Goal: Find specific page/section: Find specific page/section

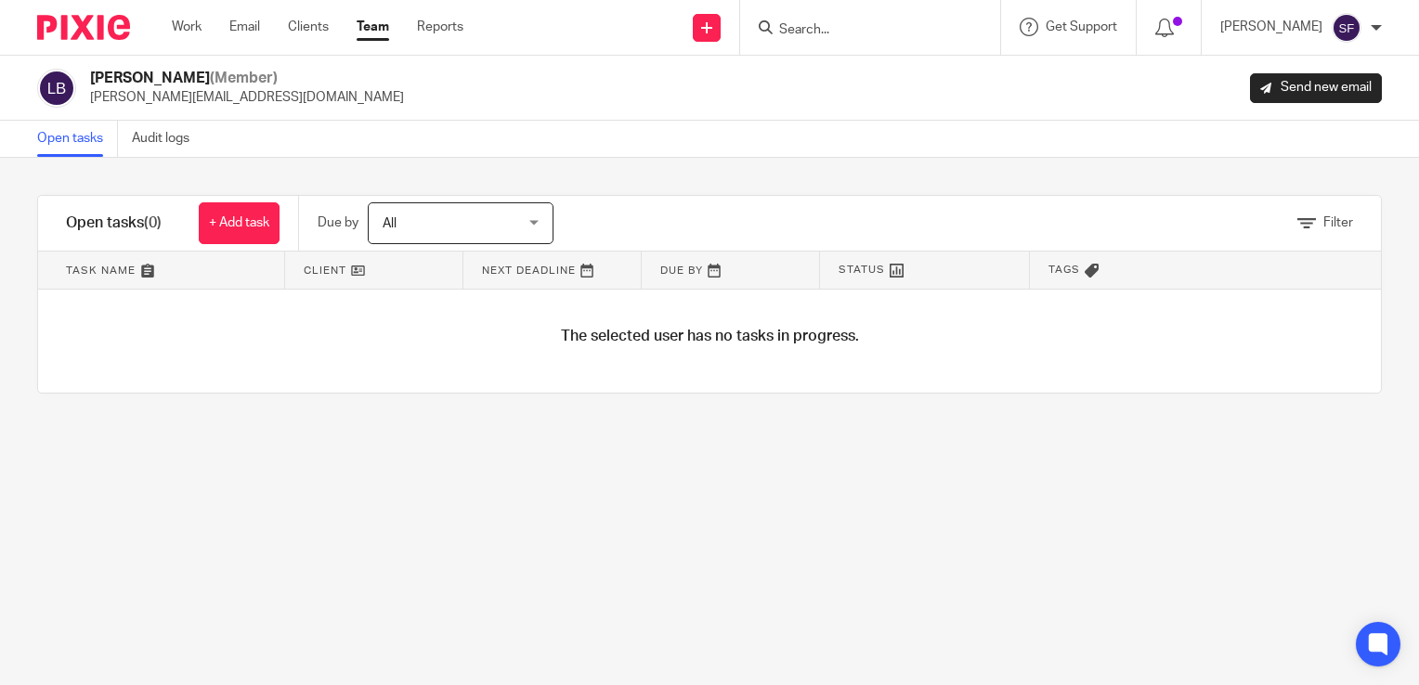
click at [896, 33] on input "Search" at bounding box center [860, 30] width 167 height 17
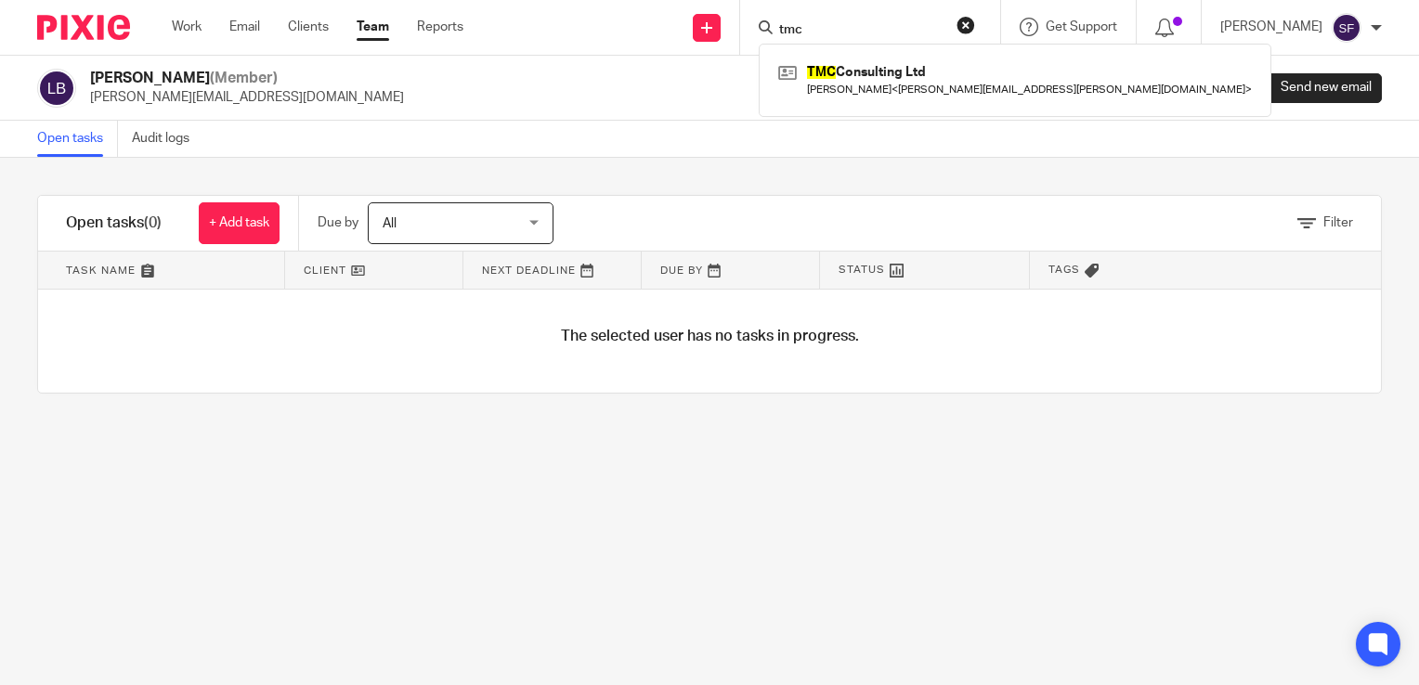
type input "tmc"
click at [934, 114] on div "TMC Consulting Ltd [PERSON_NAME] < [PERSON_NAME][EMAIL_ADDRESS][PERSON_NAME][DO…" at bounding box center [1015, 80] width 513 height 72
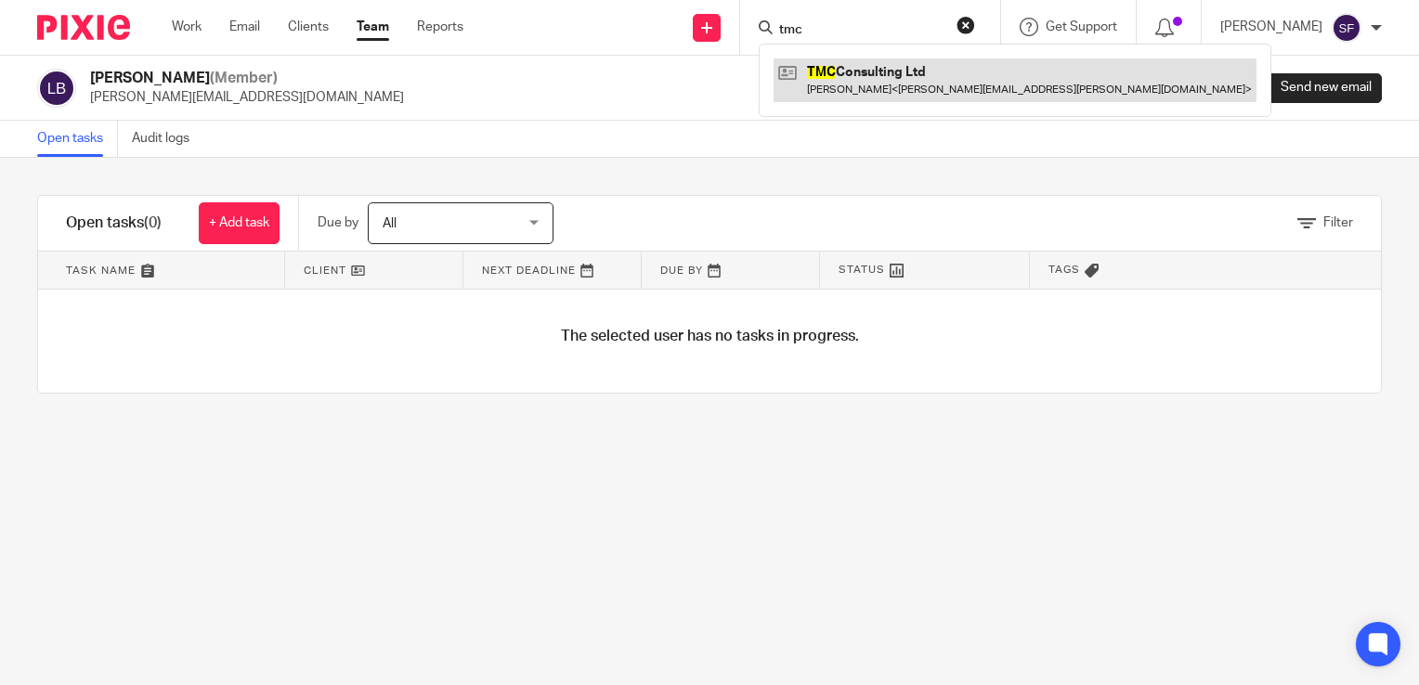
click at [933, 97] on link at bounding box center [1015, 80] width 483 height 43
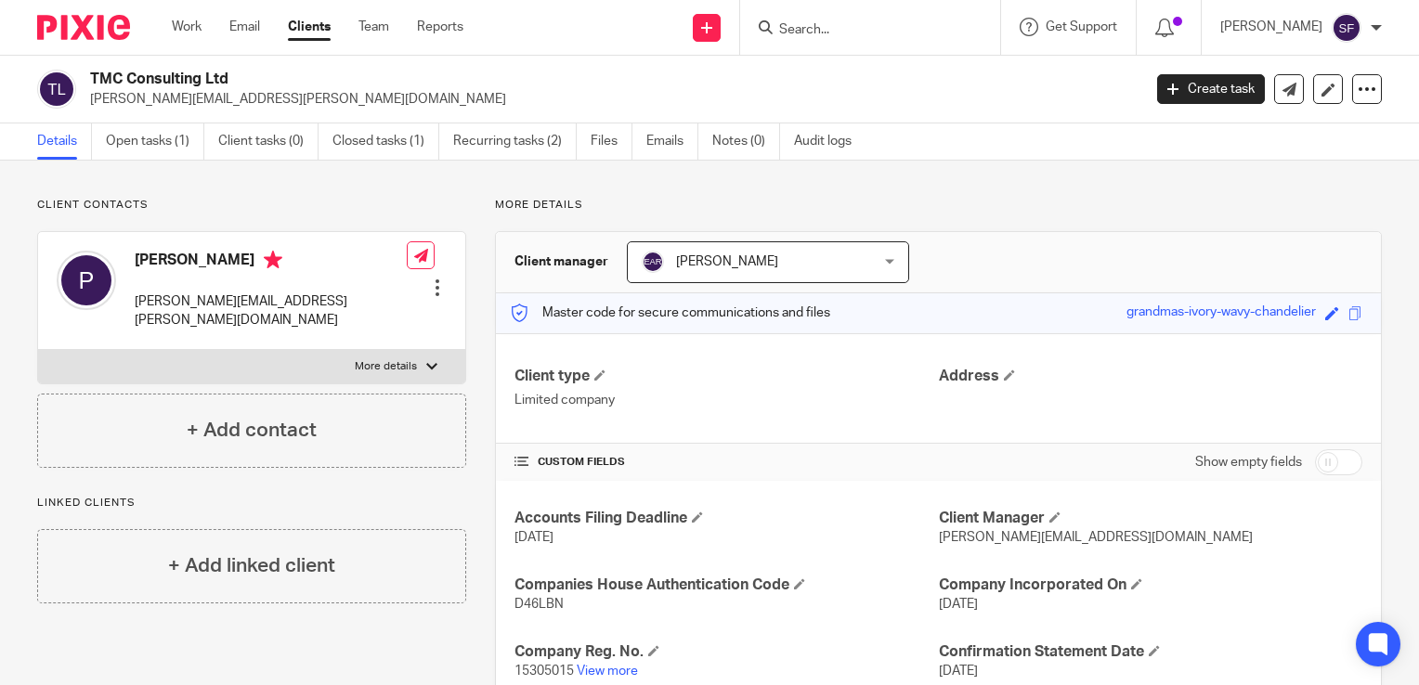
scroll to position [126, 0]
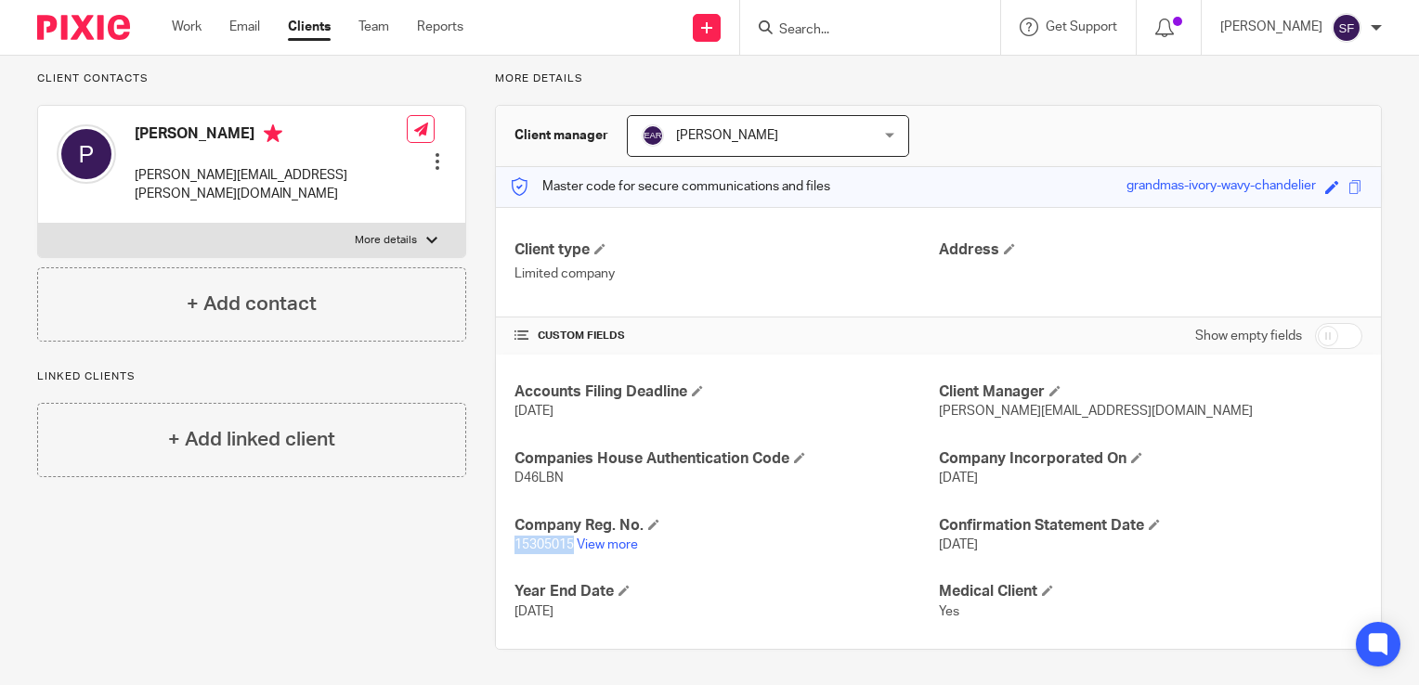
drag, startPoint x: 571, startPoint y: 544, endPoint x: 509, endPoint y: 550, distance: 62.5
click at [514, 550] on p "15305015 View more" at bounding box center [725, 545] width 423 height 19
drag, startPoint x: 509, startPoint y: 550, endPoint x: 524, endPoint y: 537, distance: 19.7
drag, startPoint x: 585, startPoint y: 479, endPoint x: 510, endPoint y: 475, distance: 75.3
click at [514, 475] on p "D46LBN" at bounding box center [725, 478] width 423 height 19
